Goal: Task Accomplishment & Management: Manage account settings

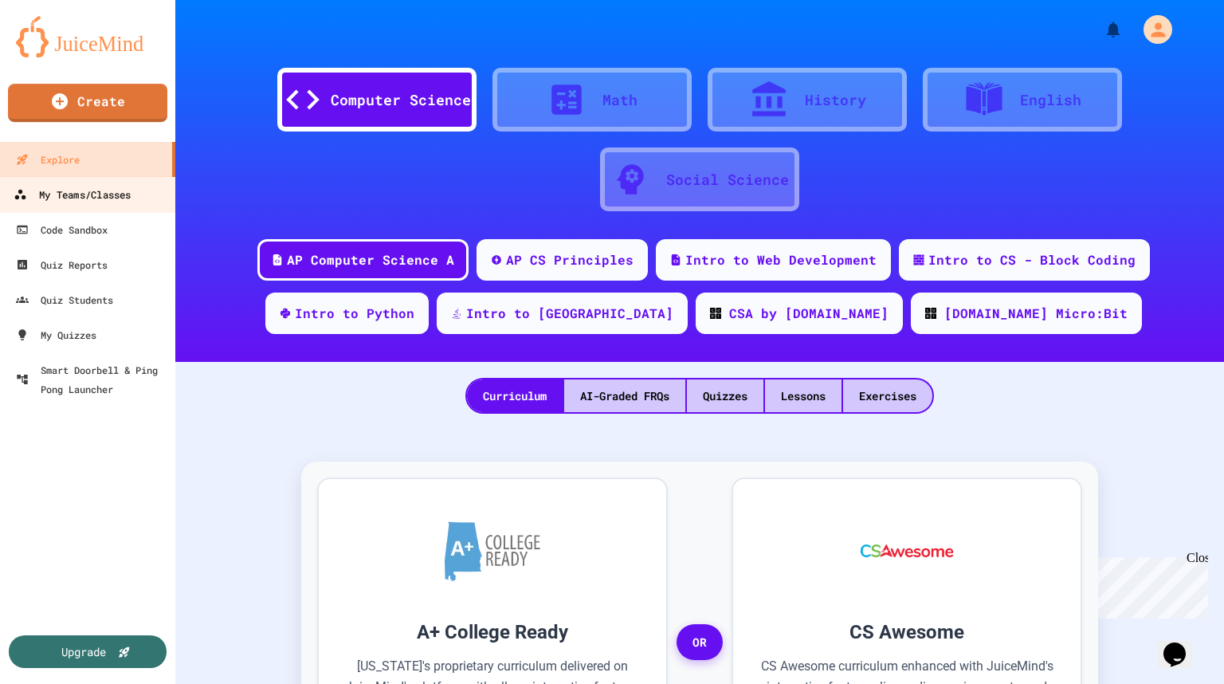
click at [110, 206] on link "My Teams/Classes" at bounding box center [88, 194] width 181 height 36
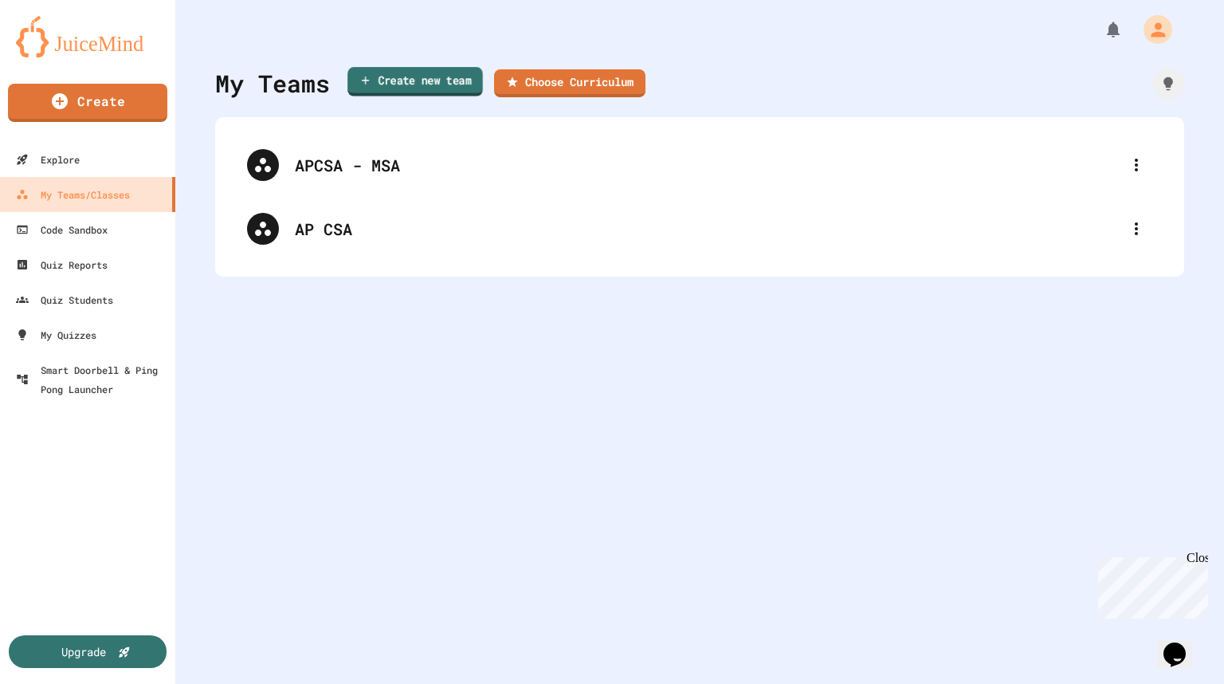
click at [430, 88] on link "Create new team" at bounding box center [414, 81] width 135 height 29
type input "*******"
